Goal: Information Seeking & Learning: Find specific fact

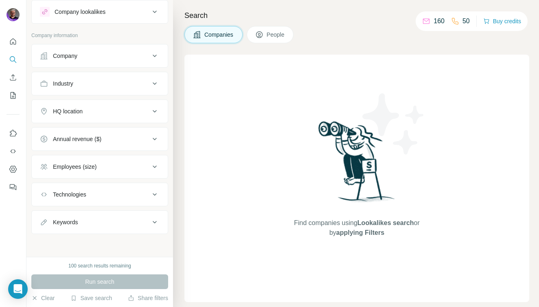
scroll to position [21, 0]
click at [130, 55] on div "Company" at bounding box center [95, 56] width 110 height 8
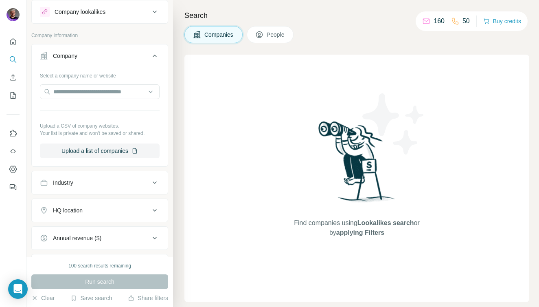
click at [143, 59] on div "Company" at bounding box center [95, 56] width 110 height 8
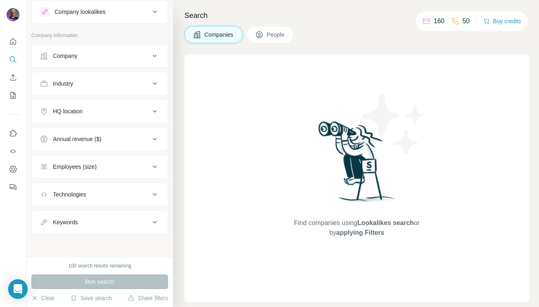
click at [268, 35] on span "People" at bounding box center [276, 35] width 19 height 8
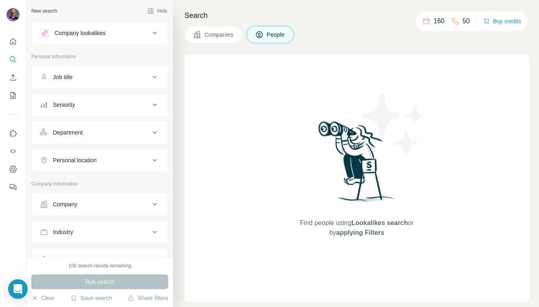
click at [112, 84] on button "Job title" at bounding box center [100, 77] width 136 height 20
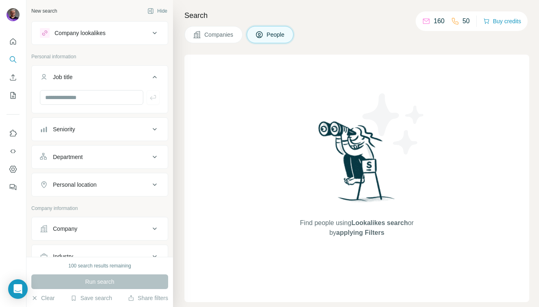
click at [139, 36] on div "Company lookalikes" at bounding box center [95, 33] width 110 height 10
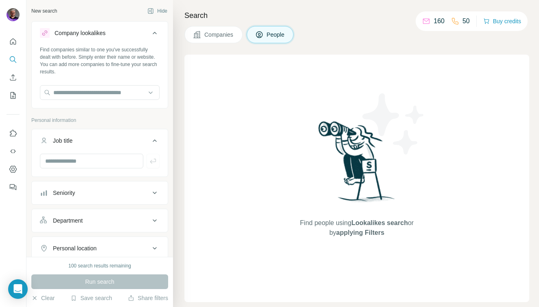
click at [141, 35] on div "Company lookalikes" at bounding box center [95, 33] width 110 height 10
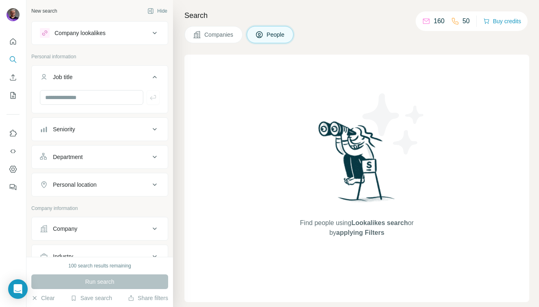
click at [128, 127] on div "Seniority" at bounding box center [95, 129] width 110 height 8
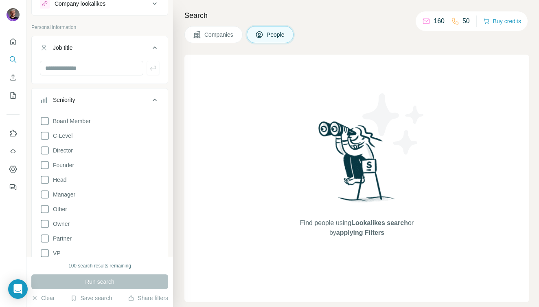
click at [113, 103] on div "Seniority" at bounding box center [95, 100] width 110 height 8
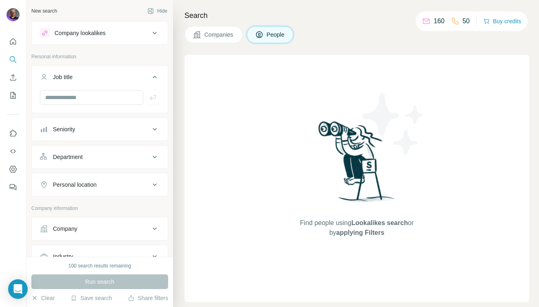
click at [115, 36] on div "Company lookalikes" at bounding box center [95, 33] width 110 height 10
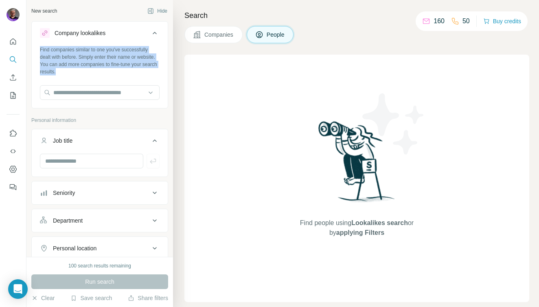
drag, startPoint x: 57, startPoint y: 71, endPoint x: 38, endPoint y: 48, distance: 30.0
click at [38, 48] on div "Find companies similar to one you've successfully dealt with before. Simply ent…" at bounding box center [100, 76] width 136 height 60
copy div "Find companies similar to one you've successfully dealt with before. Simply ent…"
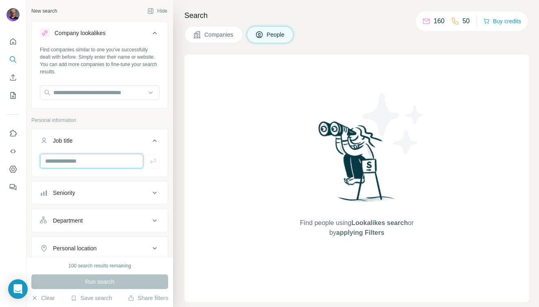
click at [108, 157] on input "text" at bounding box center [91, 161] width 103 height 15
click at [129, 33] on div "Company lookalikes" at bounding box center [95, 33] width 110 height 10
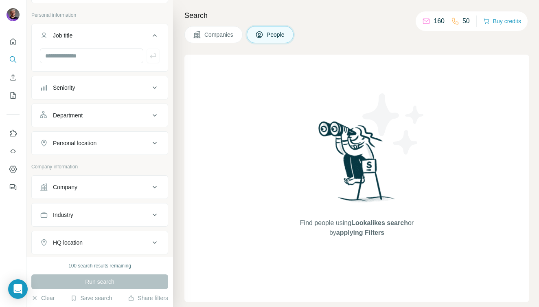
scroll to position [42, 0]
click at [104, 188] on div "Company" at bounding box center [95, 186] width 110 height 8
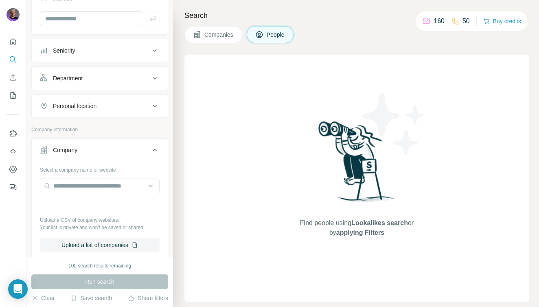
scroll to position [79, 0]
type input "***"
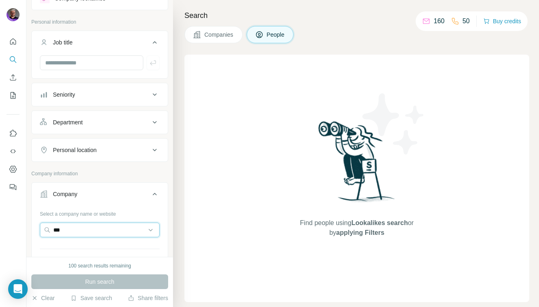
scroll to position [22, 0]
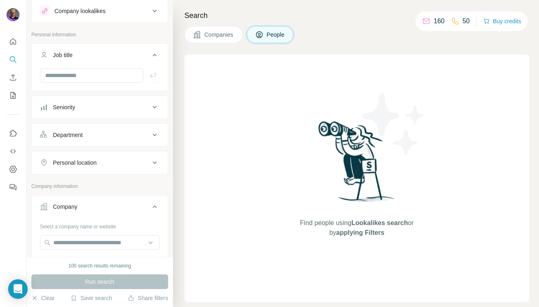
click at [114, 107] on div "Seniority" at bounding box center [95, 107] width 110 height 8
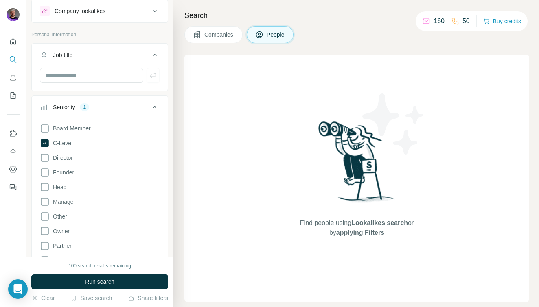
click at [115, 107] on div "Seniority 1" at bounding box center [95, 107] width 110 height 8
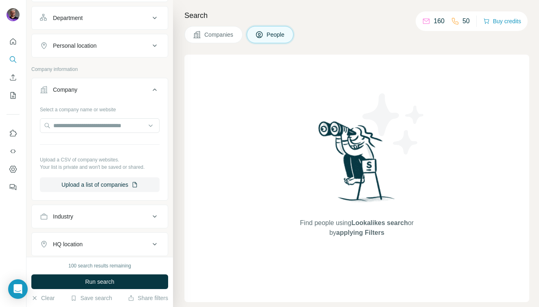
scroll to position [123, 0]
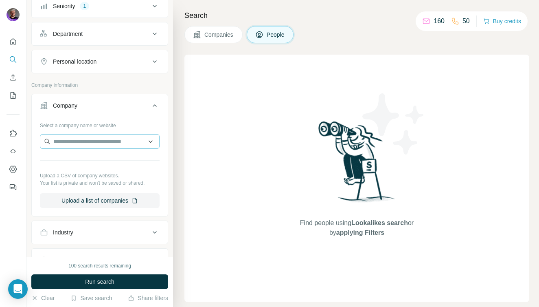
type input "***"
click at [115, 140] on input "text" at bounding box center [100, 141] width 120 height 15
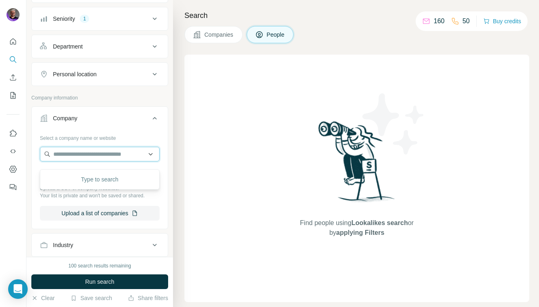
scroll to position [102, 0]
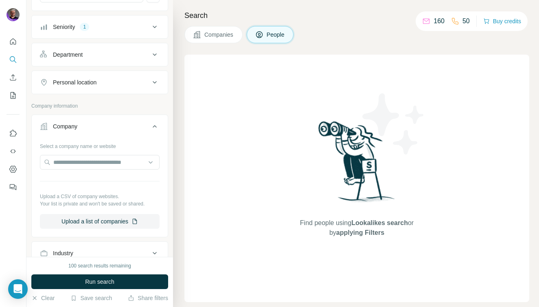
click at [114, 107] on p "Company information" at bounding box center [99, 105] width 137 height 7
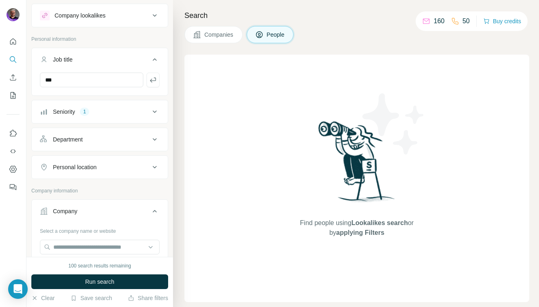
scroll to position [0, 0]
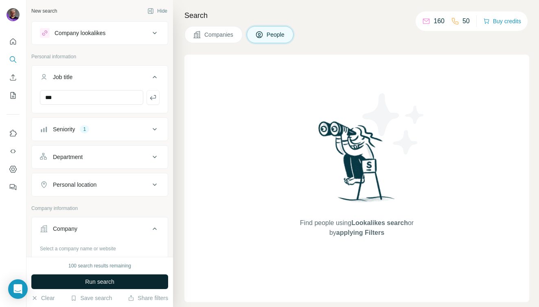
click at [102, 283] on span "Run search" at bounding box center [99, 281] width 29 height 8
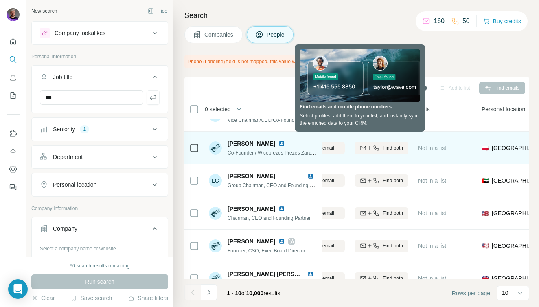
scroll to position [91, 126]
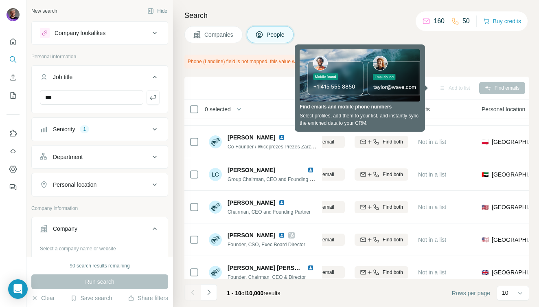
click at [94, 181] on div "Personal location" at bounding box center [75, 184] width 44 height 8
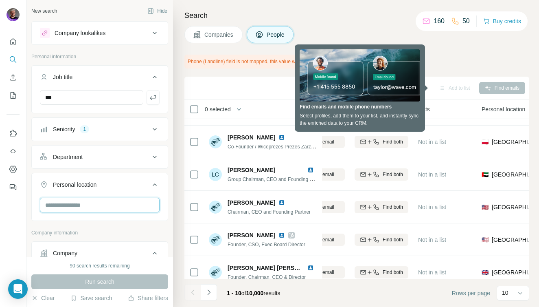
type input "*"
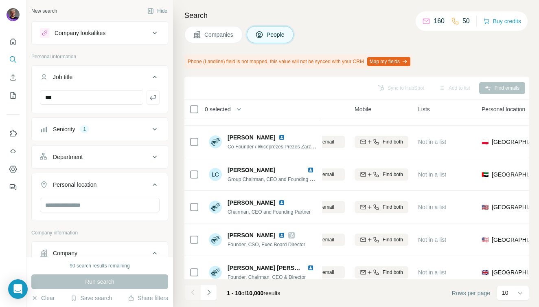
click at [121, 233] on p "Company information" at bounding box center [99, 232] width 137 height 7
click at [124, 205] on input "text" at bounding box center [100, 205] width 120 height 15
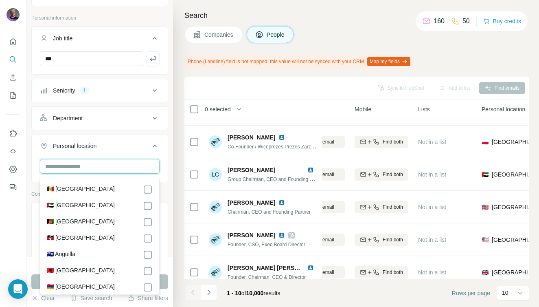
scroll to position [39, 0]
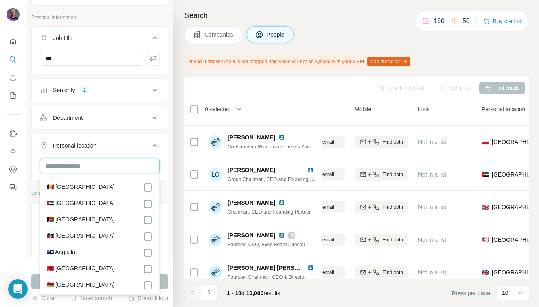
click at [106, 166] on input "text" at bounding box center [100, 165] width 120 height 15
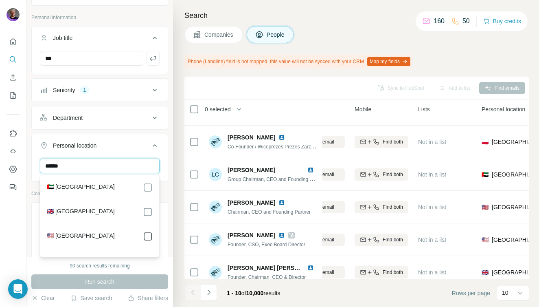
type input "******"
click at [152, 235] on icon at bounding box center [148, 236] width 10 height 10
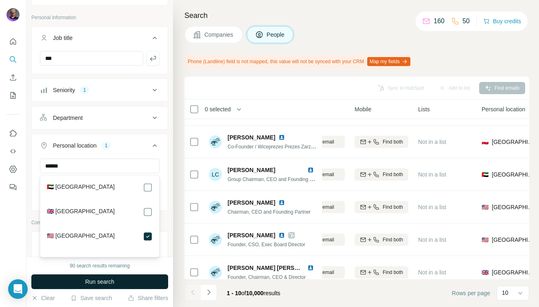
click at [136, 284] on button "Run search" at bounding box center [99, 281] width 137 height 15
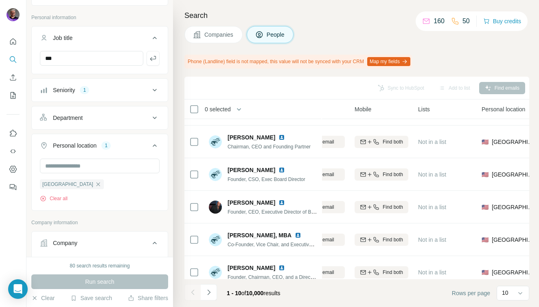
click at [180, 204] on div "Search Companies People Phone (Landline) field is not mapped, this value will n…" at bounding box center [356, 153] width 366 height 307
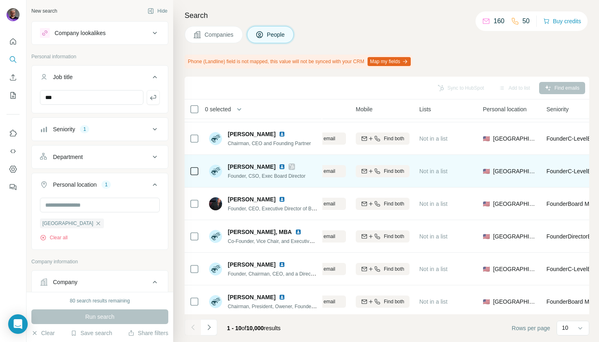
scroll to position [94, 125]
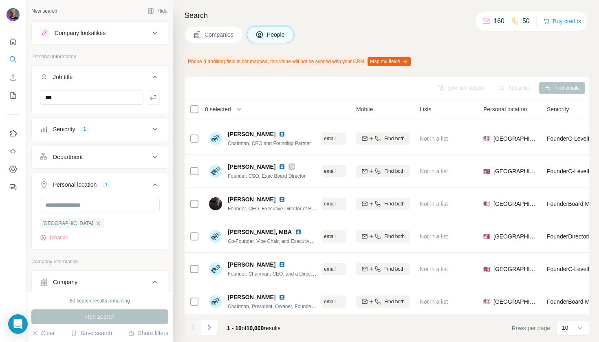
click at [110, 127] on div "Seniority 1" at bounding box center [95, 129] width 110 height 8
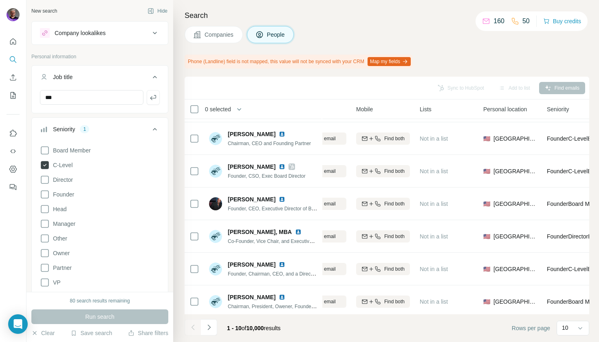
click at [46, 164] on icon at bounding box center [45, 165] width 8 height 8
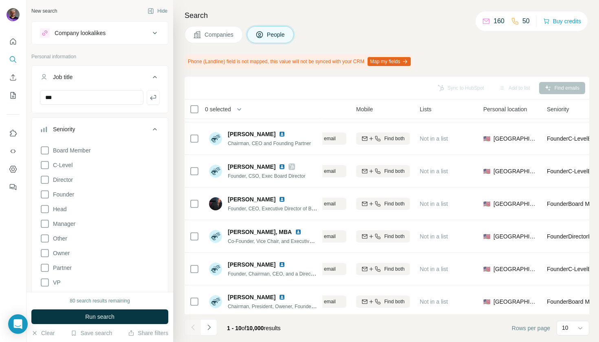
click at [154, 127] on icon at bounding box center [155, 129] width 10 height 10
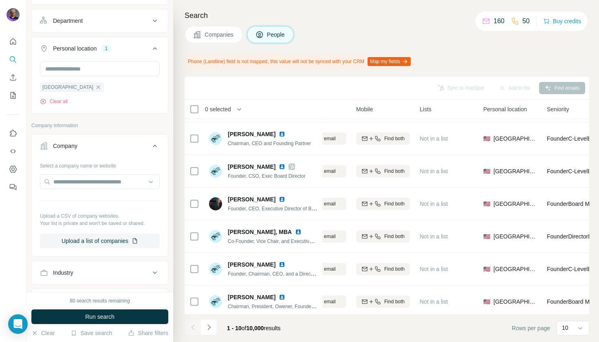
scroll to position [143, 0]
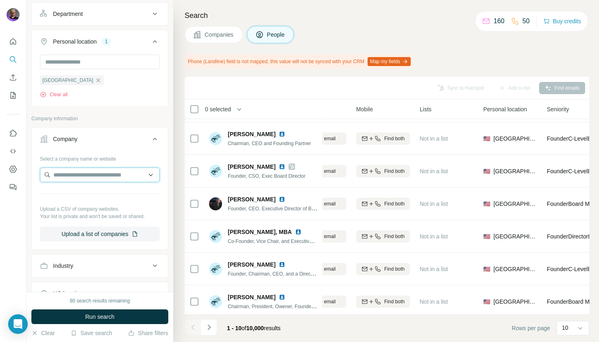
click at [85, 172] on input "text" at bounding box center [100, 174] width 120 height 15
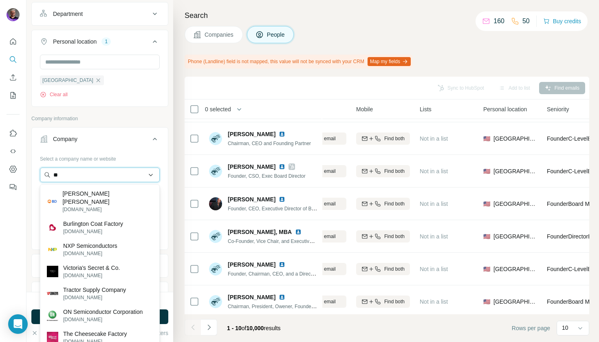
type input "*"
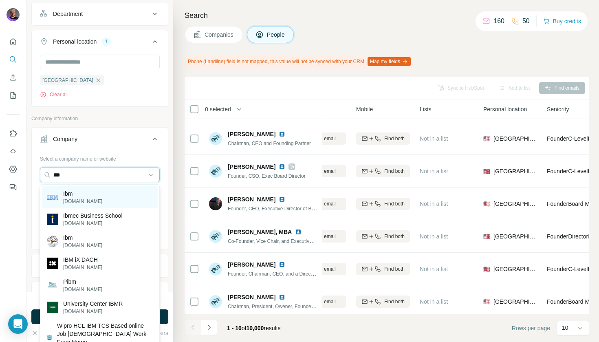
type input "***"
click at [80, 193] on p "Ibm" at bounding box center [82, 193] width 39 height 8
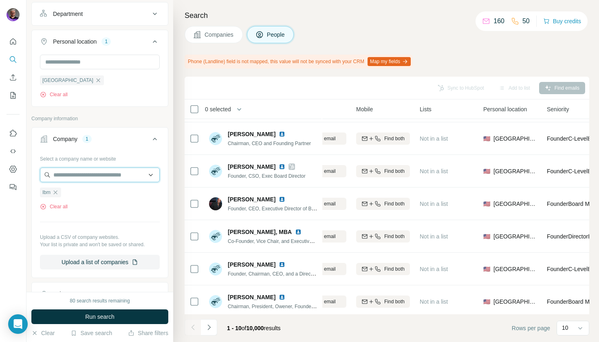
click at [76, 176] on input "text" at bounding box center [100, 174] width 120 height 15
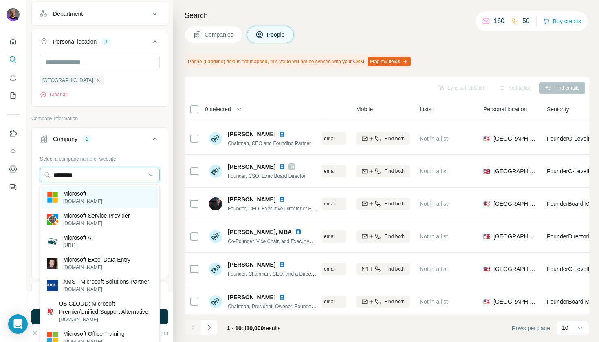
type input "*********"
click at [85, 190] on p "Microsoft" at bounding box center [82, 193] width 39 height 8
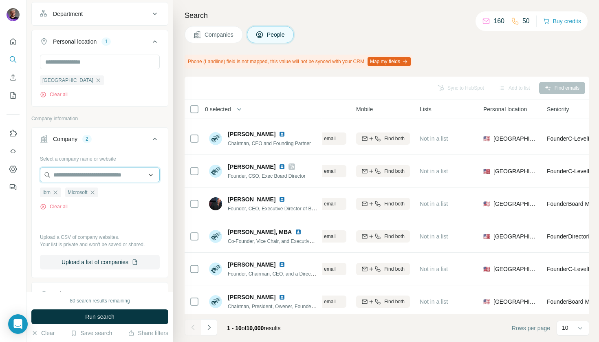
click at [91, 173] on input "text" at bounding box center [100, 174] width 120 height 15
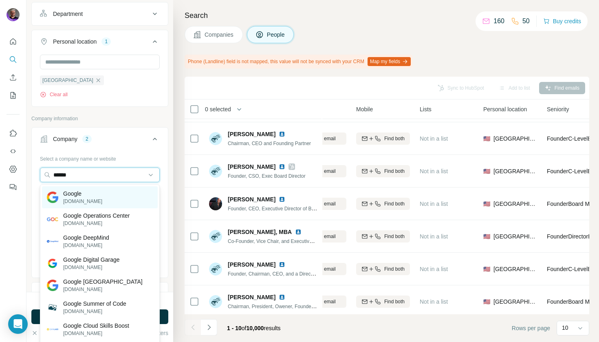
type input "******"
click at [89, 193] on div "Google [DOMAIN_NAME]" at bounding box center [100, 197] width 116 height 22
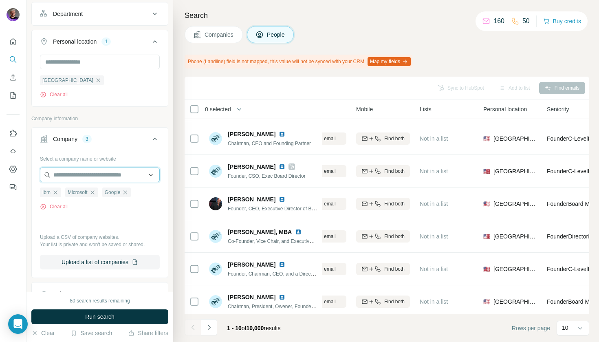
click at [93, 175] on input "text" at bounding box center [100, 174] width 120 height 15
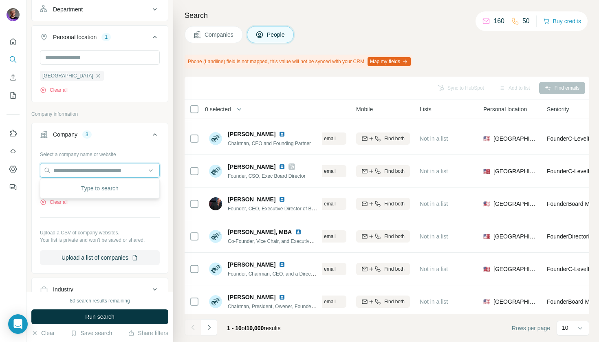
scroll to position [149, 0]
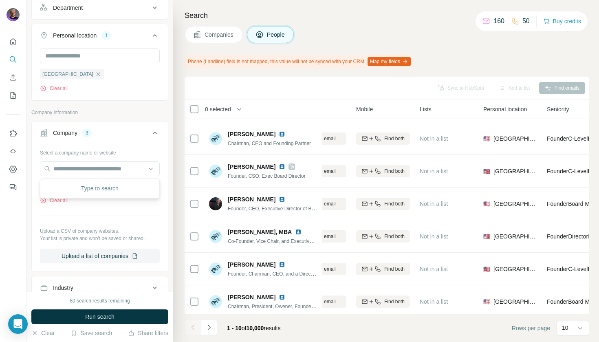
click at [117, 117] on div "Company information" at bounding box center [99, 115] width 137 height 12
click at [88, 168] on input "text" at bounding box center [100, 168] width 120 height 15
click at [128, 118] on div "Company information" at bounding box center [99, 115] width 137 height 12
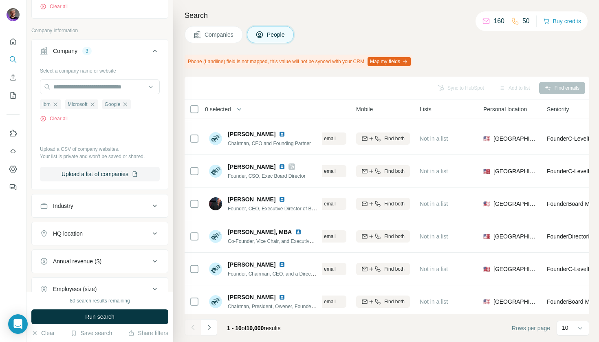
scroll to position [188, 0]
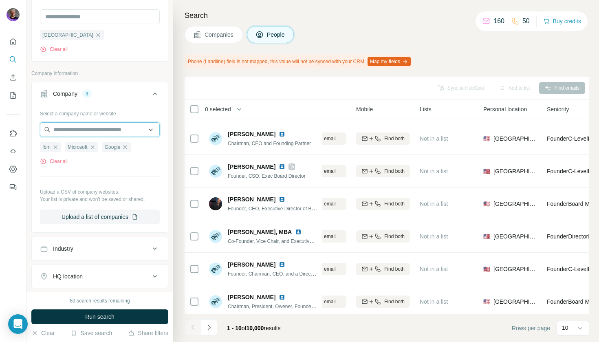
click at [110, 129] on input "text" at bounding box center [100, 129] width 120 height 15
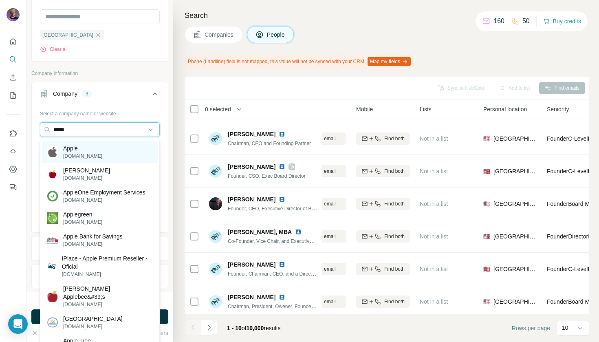
type input "*****"
click at [87, 148] on div "Apple [DOMAIN_NAME]" at bounding box center [100, 152] width 116 height 22
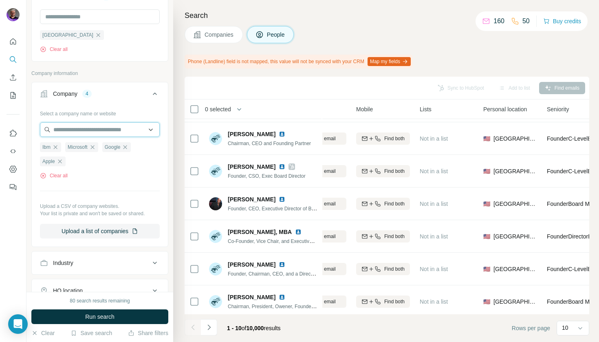
click at [101, 128] on input "text" at bounding box center [100, 129] width 120 height 15
click at [130, 103] on button "Company 4" at bounding box center [100, 95] width 136 height 23
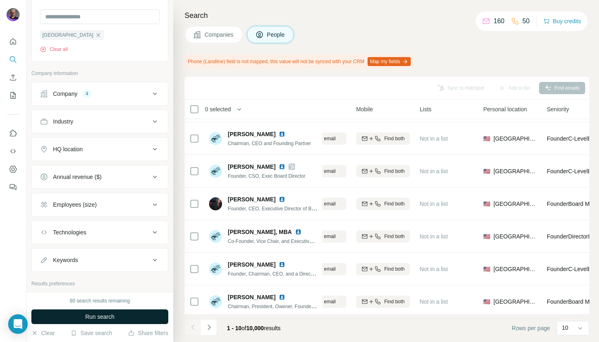
click at [96, 306] on span "Run search" at bounding box center [99, 316] width 29 height 8
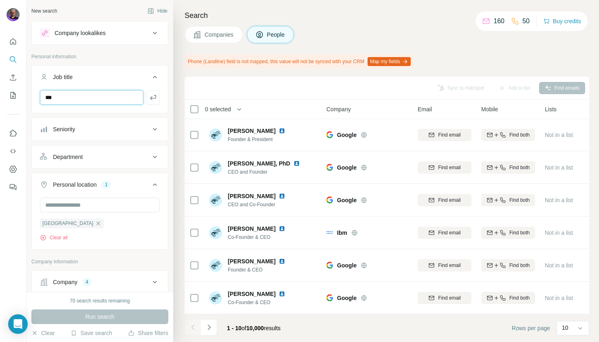
click at [88, 97] on input "***" at bounding box center [91, 97] width 103 height 15
type input "*"
type input "**********"
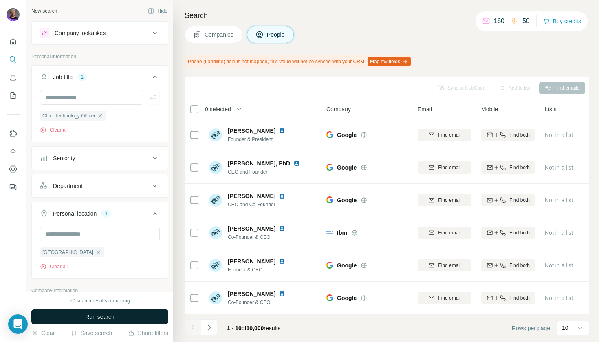
click at [103, 306] on button "Run search" at bounding box center [99, 316] width 137 height 15
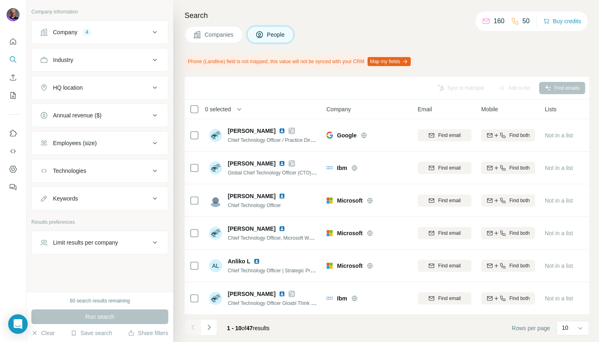
scroll to position [279, 0]
click at [147, 199] on div "Keywords" at bounding box center [95, 198] width 110 height 8
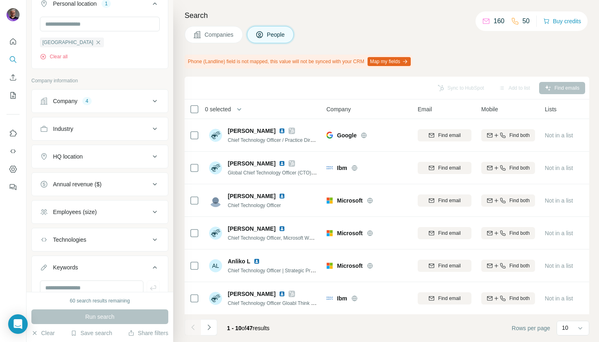
scroll to position [302, 0]
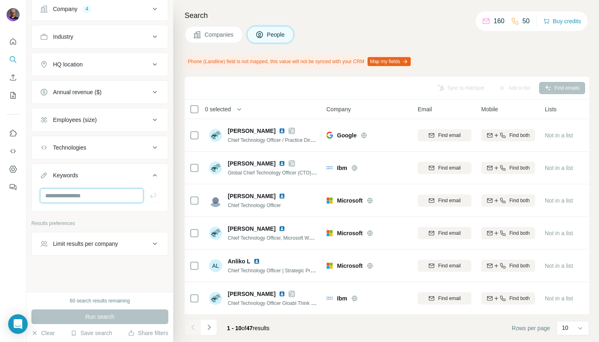
click at [98, 195] on input "text" at bounding box center [91, 195] width 103 height 15
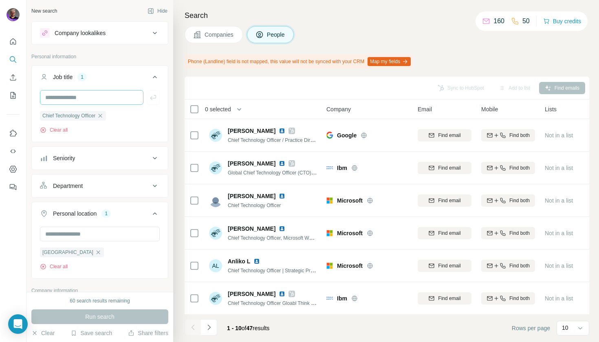
scroll to position [0, 0]
click at [99, 114] on icon "button" at bounding box center [101, 116] width 4 height 4
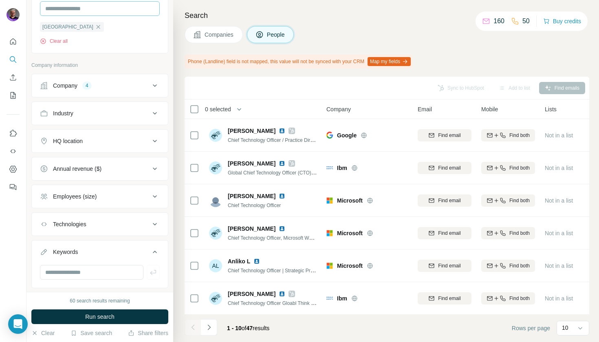
scroll to position [271, 0]
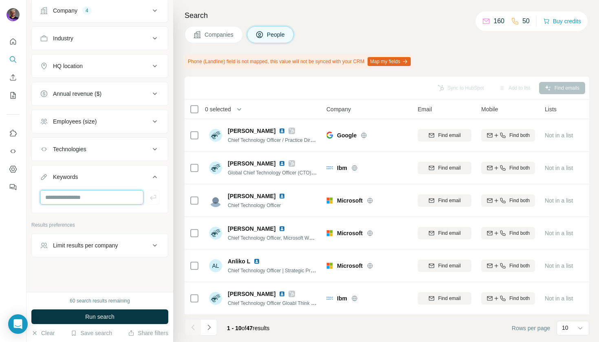
click at [93, 195] on input "text" at bounding box center [91, 197] width 103 height 15
type input "**********"
click at [154, 195] on icon "button" at bounding box center [153, 197] width 6 height 5
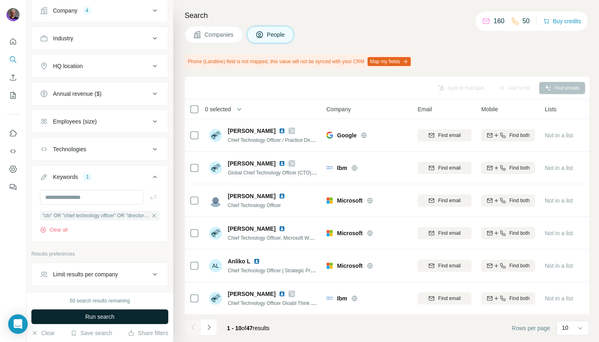
click at [96, 306] on span "Run search" at bounding box center [99, 316] width 29 height 8
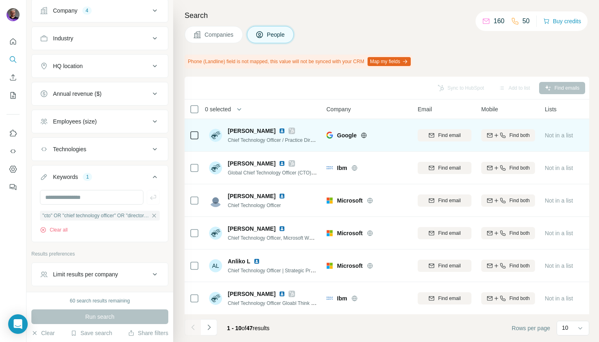
click at [246, 131] on span "[PERSON_NAME]" at bounding box center [252, 131] width 48 height 8
click at [276, 140] on span "Chief Technology Officer / Practice Director / Founder" at bounding box center [286, 139] width 116 height 7
click at [311, 134] on div "[PERSON_NAME]" at bounding box center [273, 131] width 90 height 8
click at [344, 135] on span "Google" at bounding box center [347, 135] width 20 height 8
click at [242, 128] on span "[PERSON_NAME]" at bounding box center [252, 131] width 48 height 8
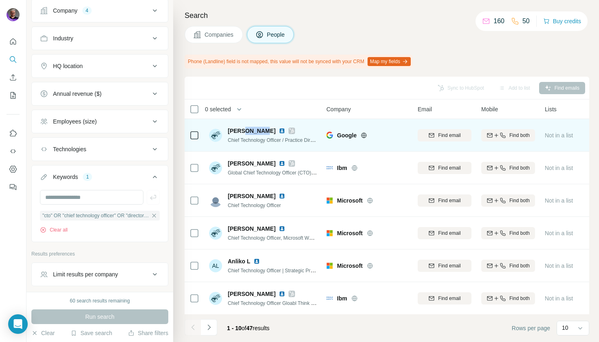
click at [217, 133] on img at bounding box center [215, 135] width 13 height 13
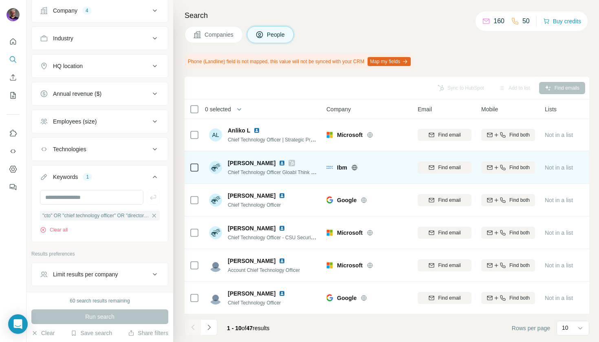
scroll to position [131, 0]
click at [248, 162] on span "[PERSON_NAME]" at bounding box center [252, 163] width 48 height 8
click at [214, 169] on img at bounding box center [215, 167] width 13 height 13
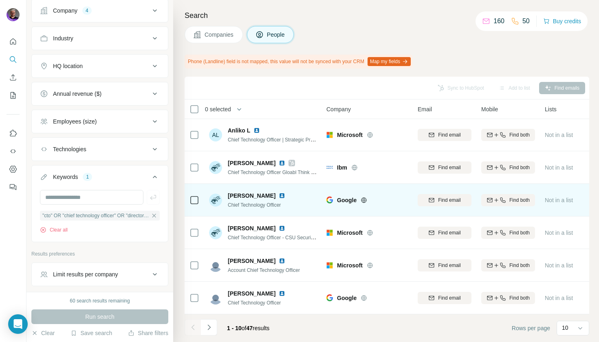
click at [217, 199] on img at bounding box center [215, 199] width 13 height 13
click at [235, 199] on span "[PERSON_NAME]" at bounding box center [252, 195] width 48 height 8
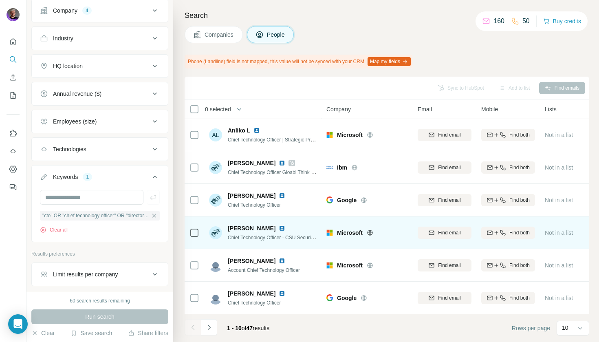
click at [245, 232] on div "[PERSON_NAME] Chief Technology Officer - CSU Security Strategy" at bounding box center [273, 232] width 90 height 17
click at [279, 228] on img at bounding box center [282, 228] width 7 height 7
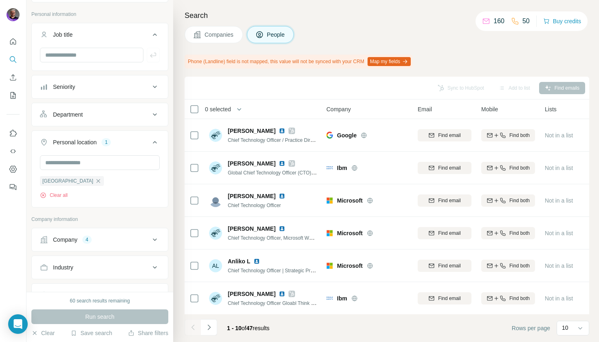
scroll to position [40, 0]
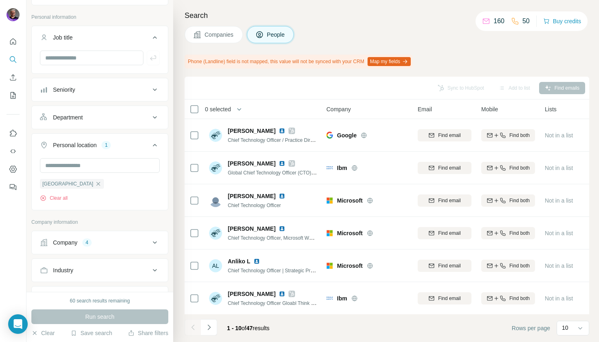
click at [147, 120] on div "Department" at bounding box center [95, 117] width 110 height 8
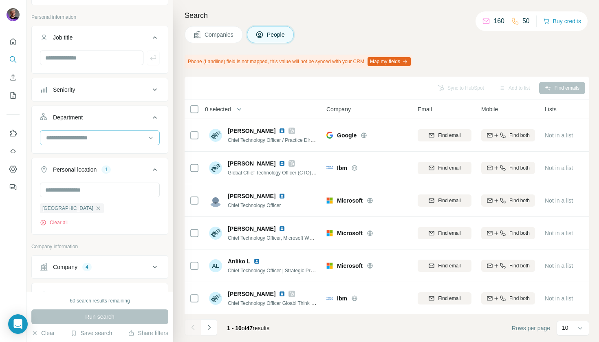
click at [127, 135] on input at bounding box center [95, 137] width 101 height 9
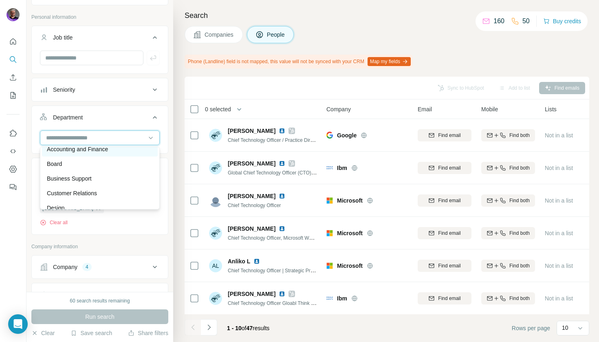
scroll to position [0, 0]
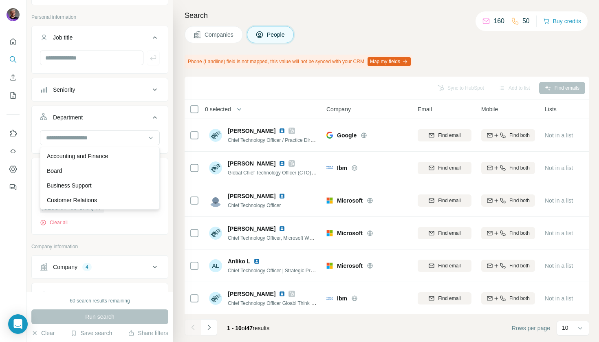
click at [173, 116] on div "Search Companies People Phone (Landline) field is not mapped, this value will n…" at bounding box center [386, 171] width 426 height 342
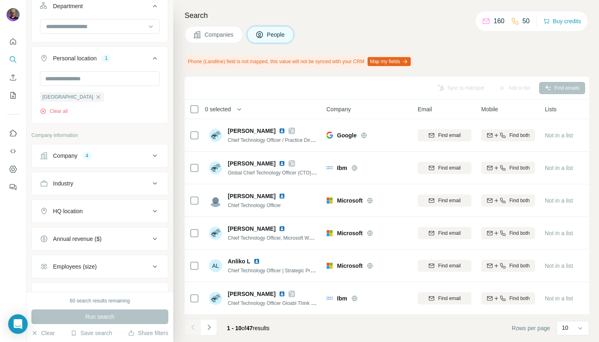
scroll to position [158, 0]
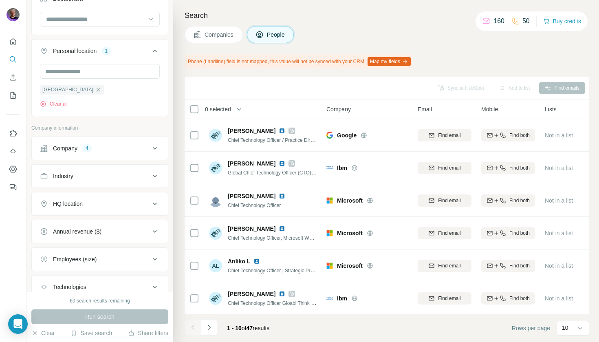
click at [132, 182] on button "Industry" at bounding box center [100, 176] width 136 height 20
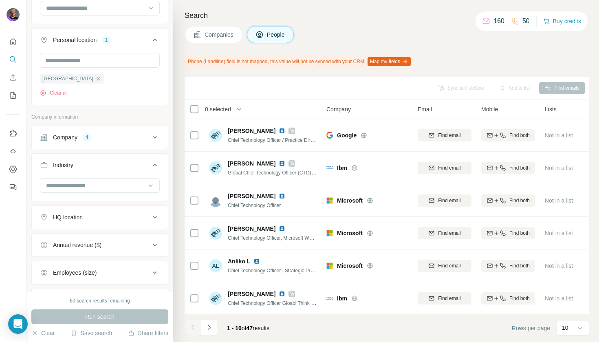
scroll to position [169, 0]
click at [126, 182] on input at bounding box center [95, 184] width 101 height 9
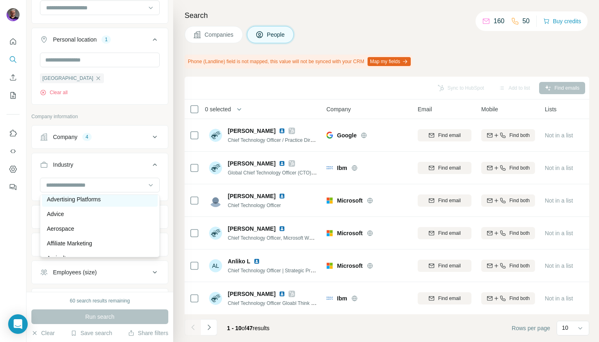
scroll to position [123, 0]
click at [97, 184] on input at bounding box center [95, 184] width 101 height 9
click at [96, 184] on input at bounding box center [95, 184] width 101 height 9
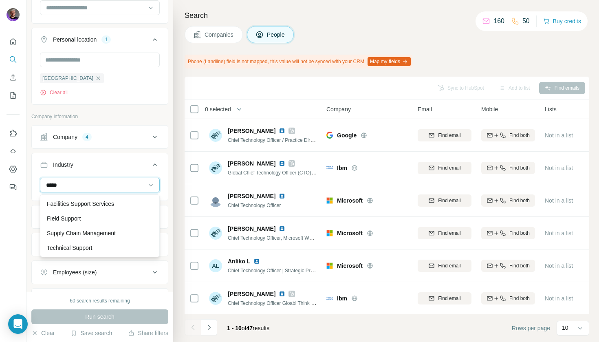
scroll to position [0, 0]
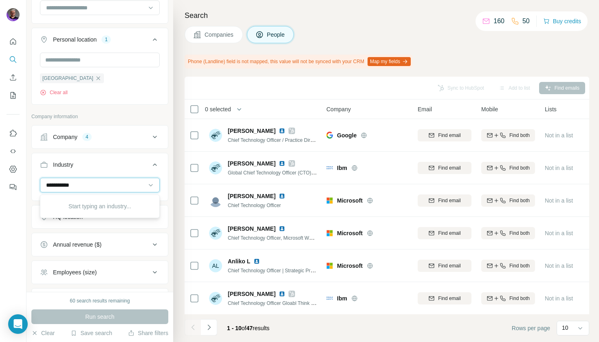
type input "**********"
click at [61, 183] on input "**********" at bounding box center [95, 184] width 101 height 9
click at [72, 187] on input at bounding box center [95, 184] width 101 height 9
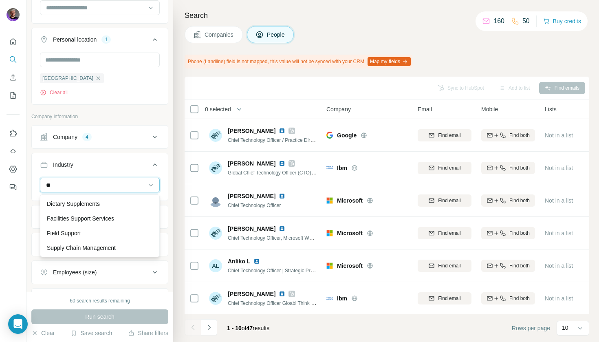
type input "*"
click at [180, 162] on div "Search Companies People Phone (Landline) field is not mapped, this value will n…" at bounding box center [386, 171] width 426 height 342
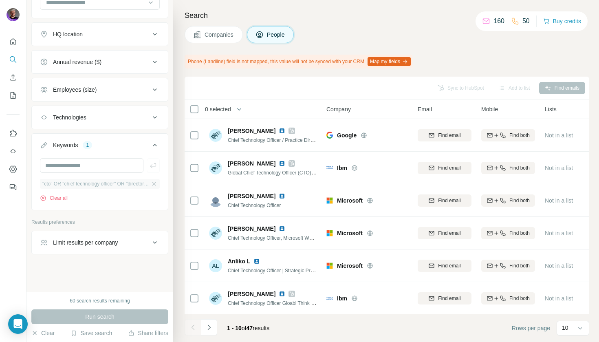
scroll to position [353, 0]
click at [154, 183] on icon "button" at bounding box center [154, 184] width 4 height 4
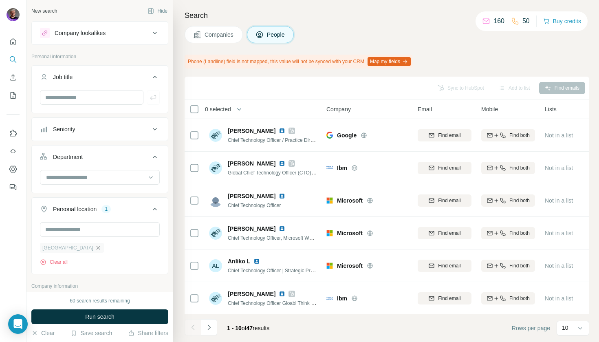
click at [95, 246] on icon "button" at bounding box center [98, 247] width 7 height 7
click at [176, 97] on div "Search Companies People Phone (Landline) field is not mapped, this value will n…" at bounding box center [386, 171] width 426 height 342
